Goal: Navigation & Orientation: Find specific page/section

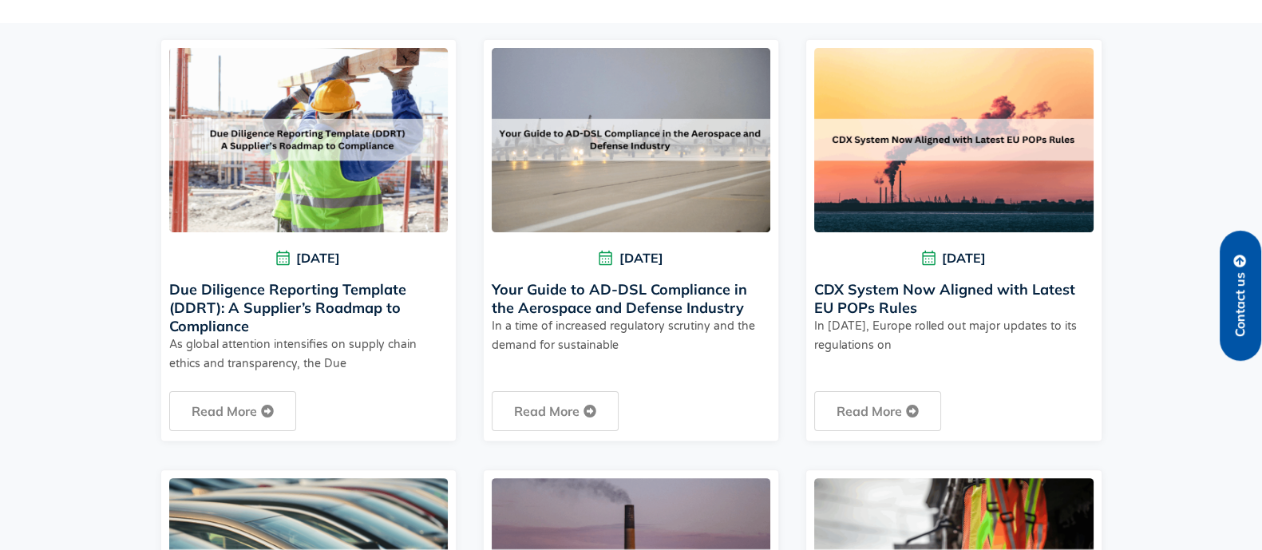
scroll to position [520, 0]
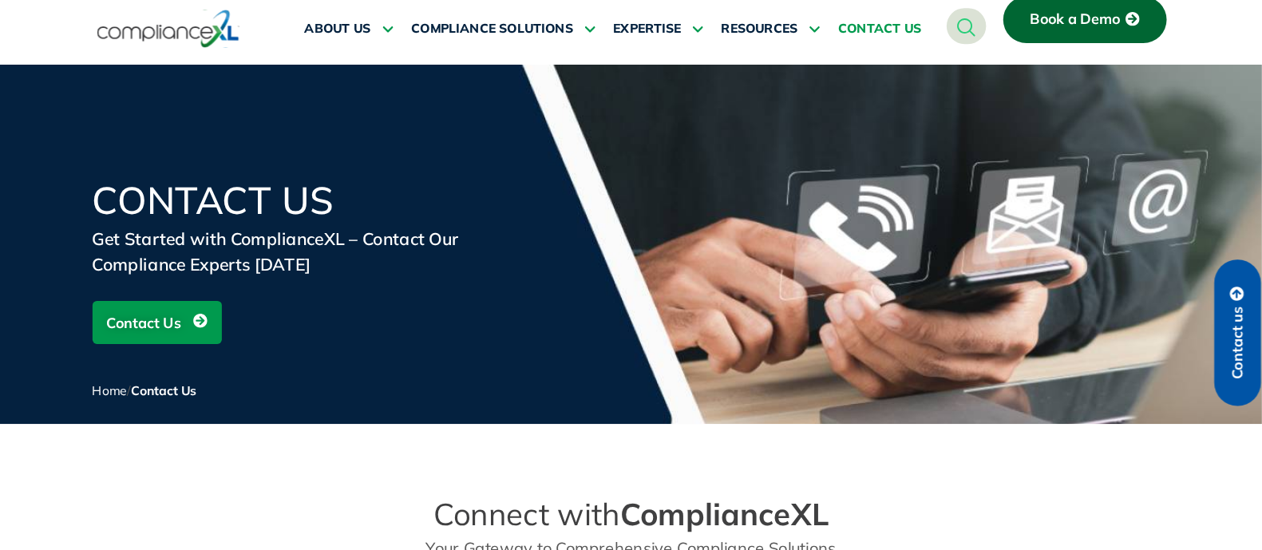
scroll to position [1, 0]
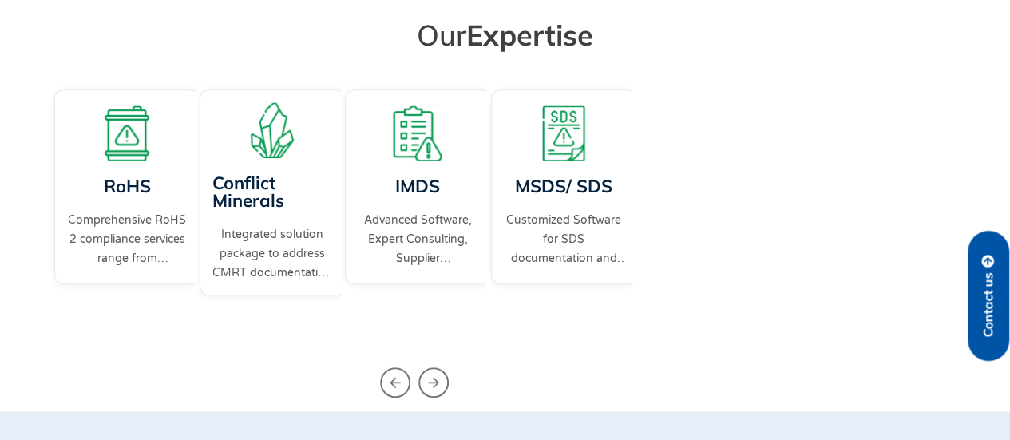
scroll to position [516, 0]
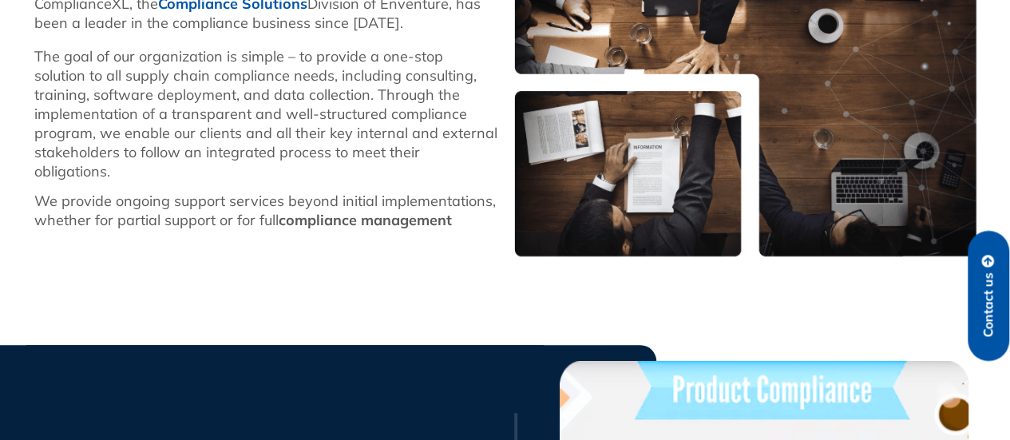
scroll to position [561, 0]
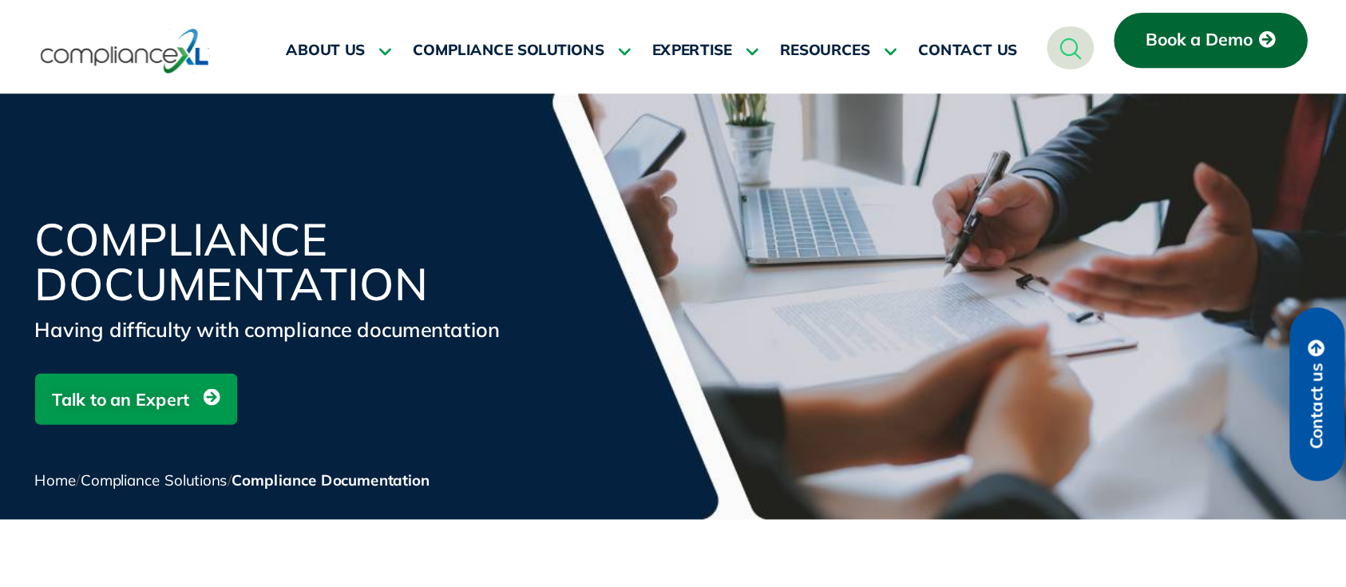
scroll to position [244, 0]
